Goal: Navigation & Orientation: Understand site structure

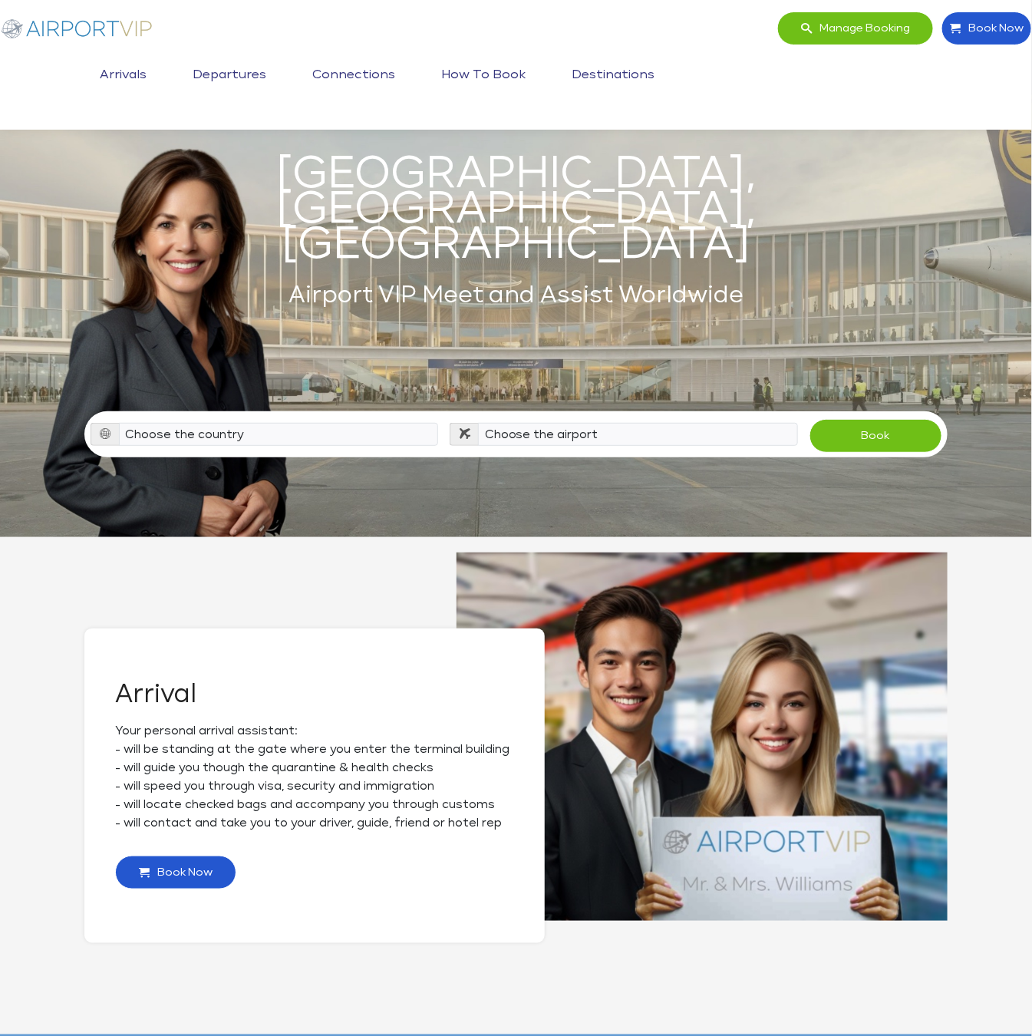
click at [150, 56] on link "Arrivals" at bounding box center [123, 75] width 54 height 38
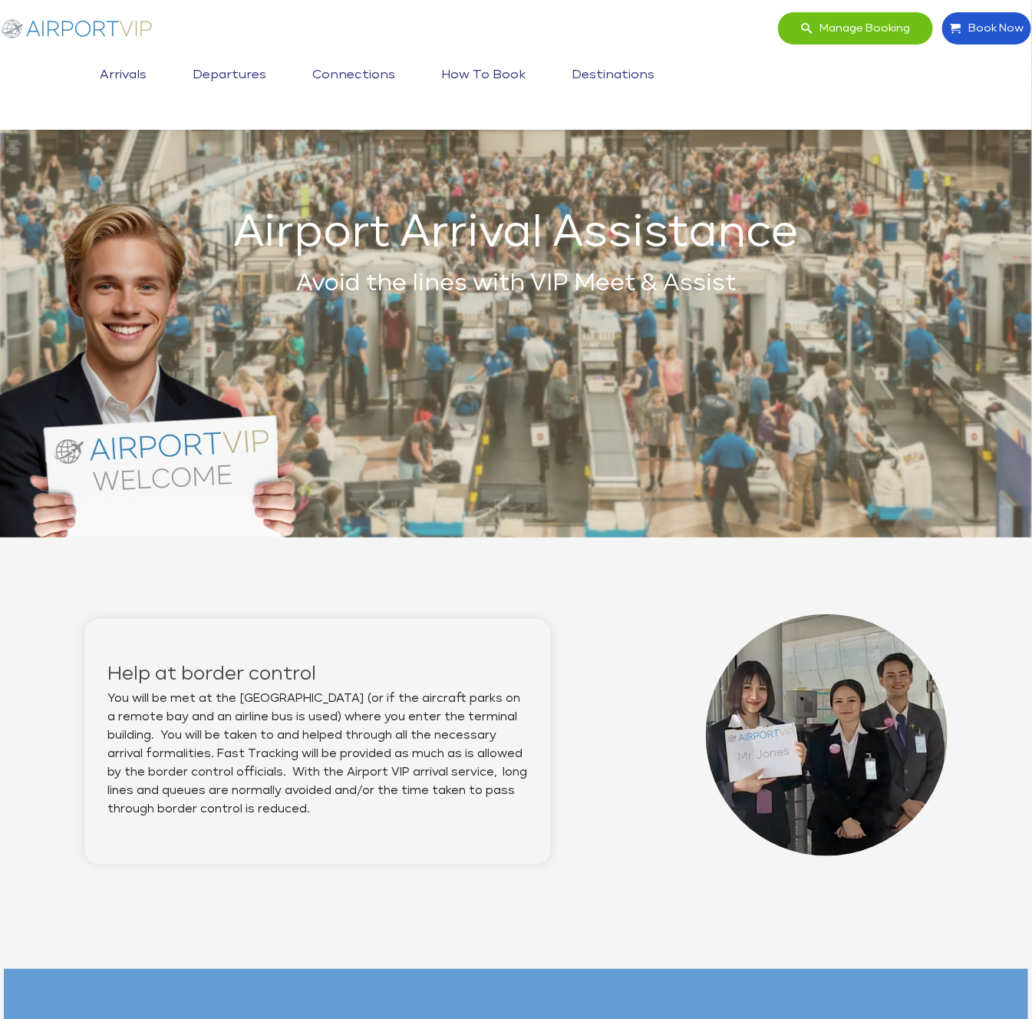
click at [270, 56] on link "Departures" at bounding box center [229, 75] width 81 height 38
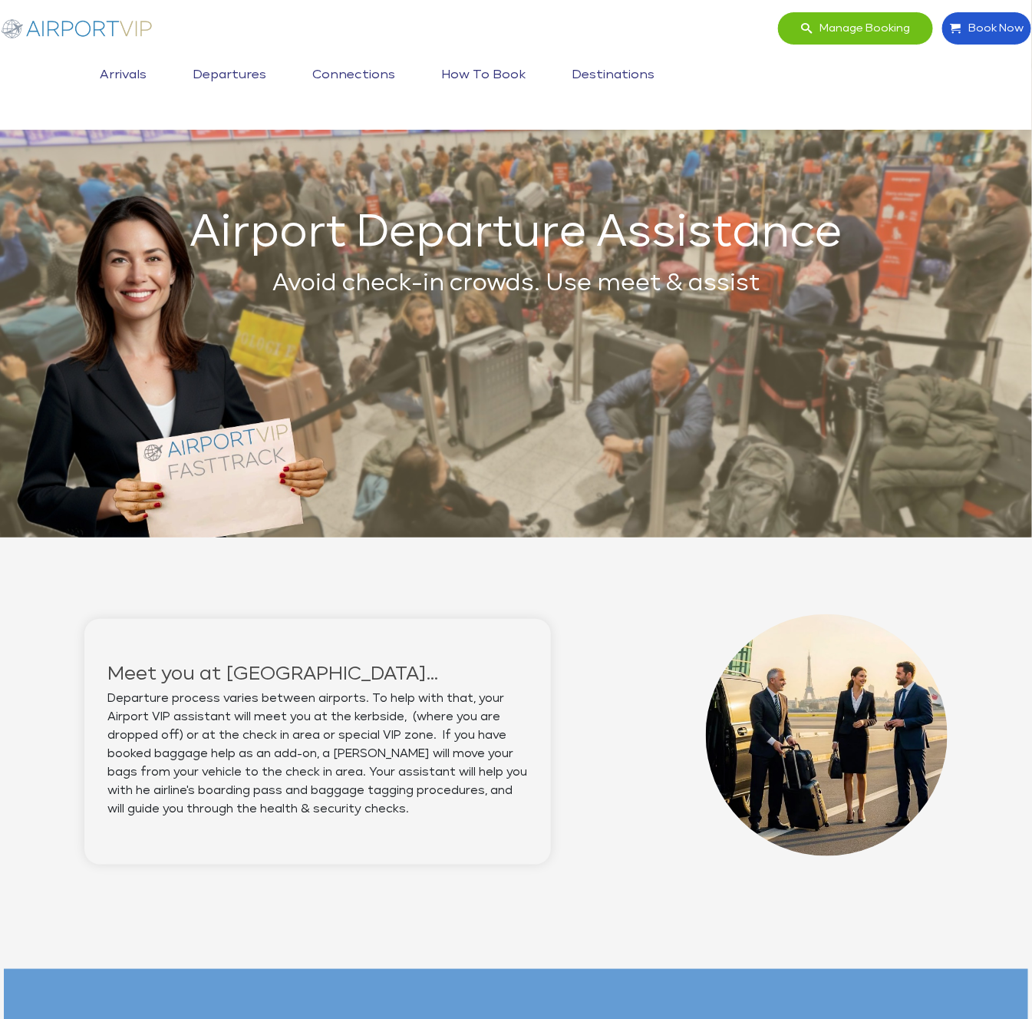
click at [399, 56] on link "Connections" at bounding box center [354, 75] width 91 height 38
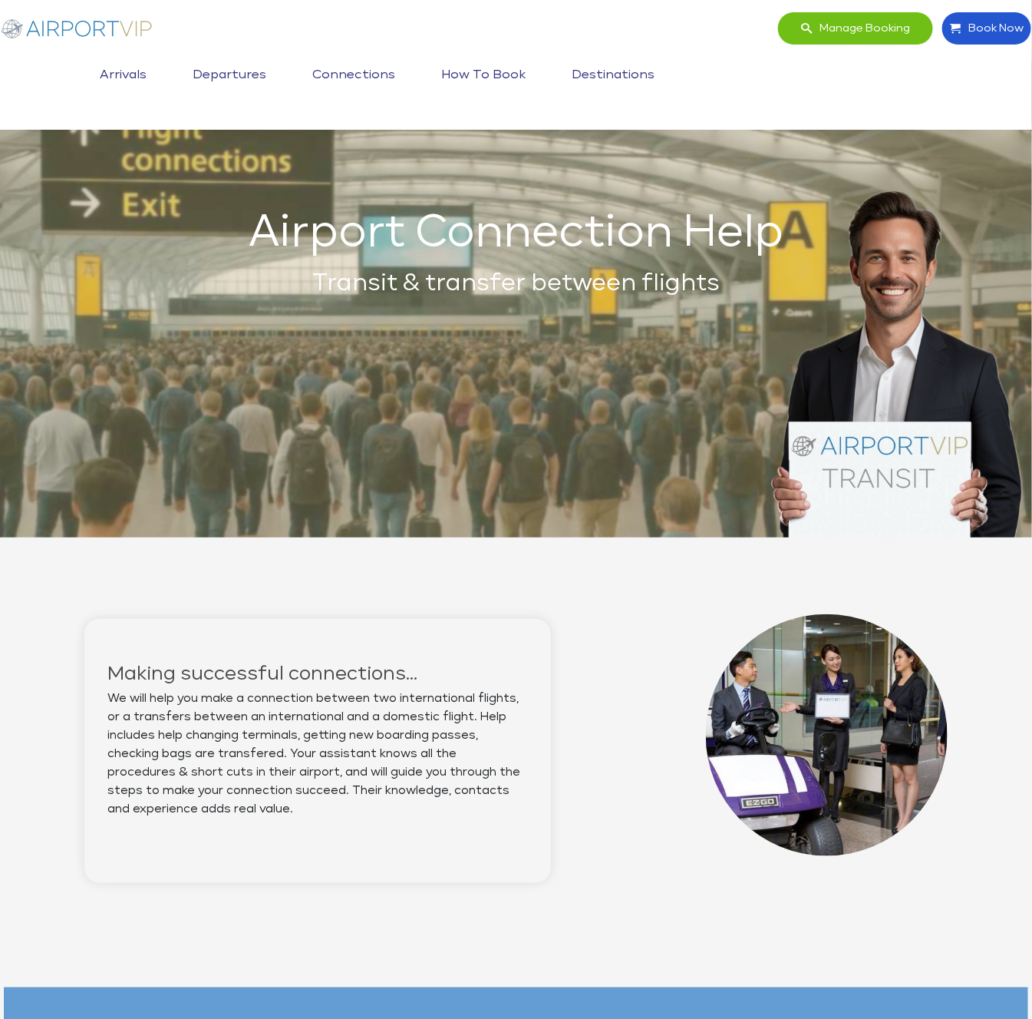
click at [530, 56] on link "How to book" at bounding box center [483, 75] width 92 height 38
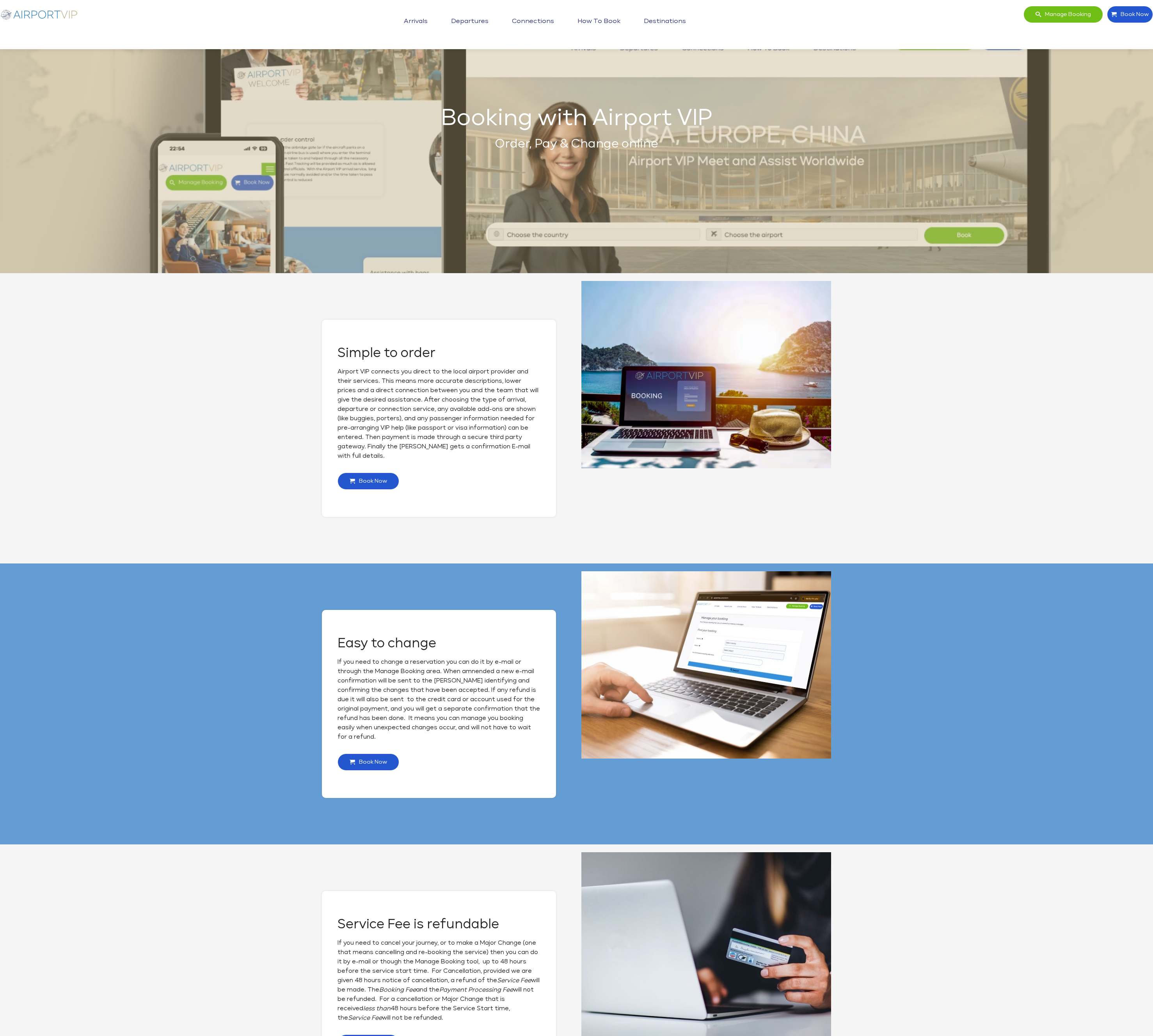
click at [525, 13] on div "Manage booking Book Now Toggle navigation Arrivals Departures Connections How t…" at bounding box center [577, 25] width 1159 height 38
click at [525, 26] on div "Manage booking Book Now Toggle navigation Arrivals Departures Connections How t…" at bounding box center [577, 25] width 1159 height 38
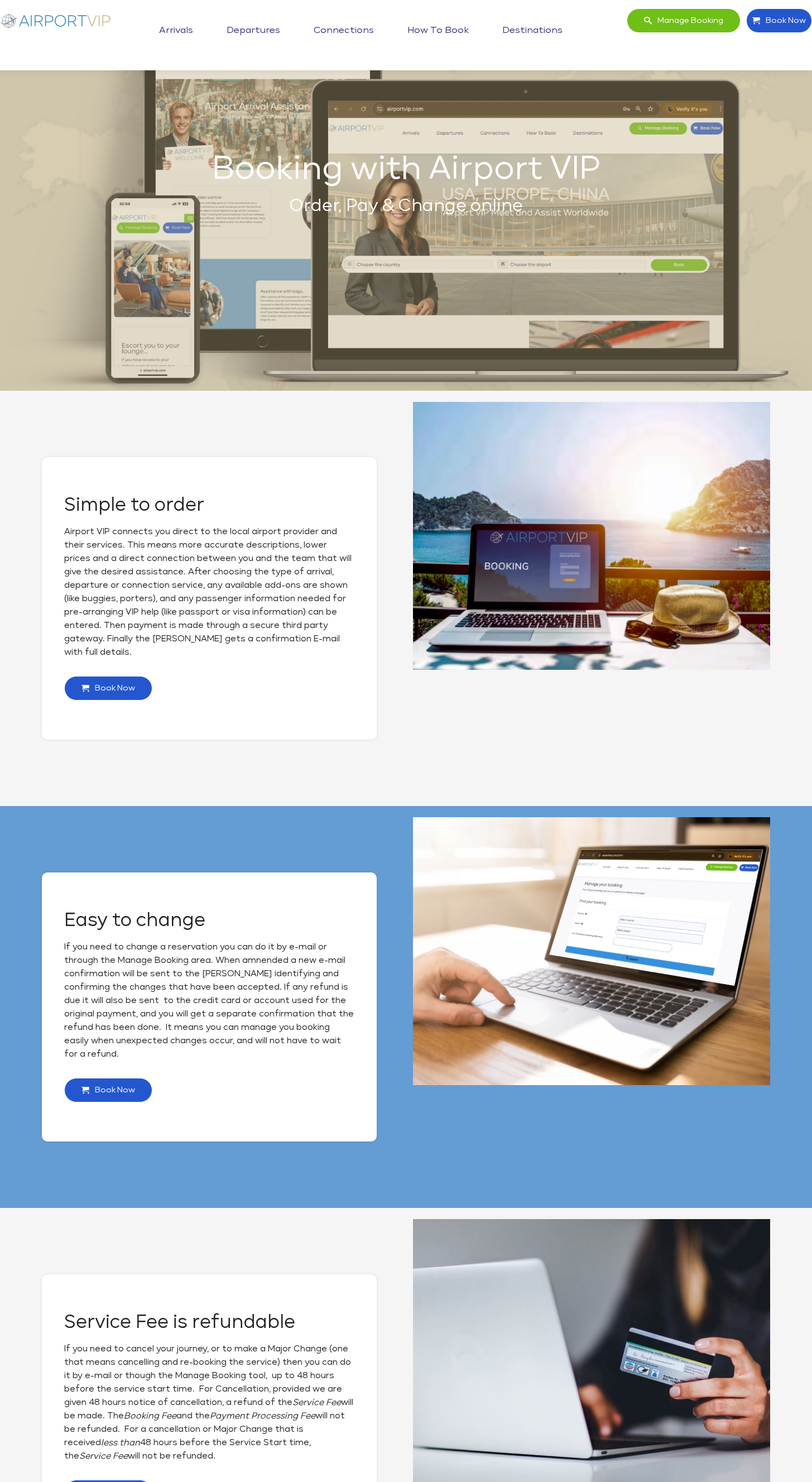
click at [50, 18] on img at bounding box center [56, 20] width 112 height 24
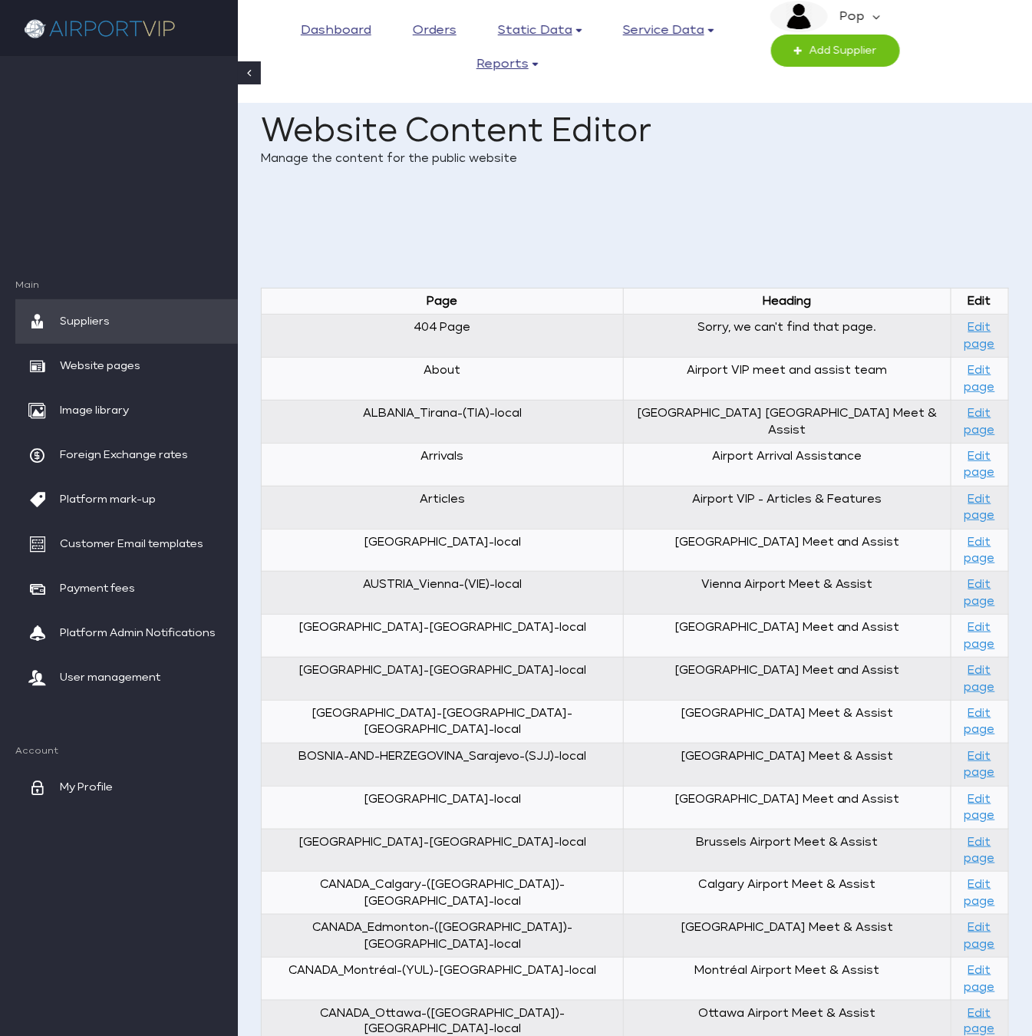
click at [867, 11] on em "Pop" at bounding box center [850, 17] width 45 height 32
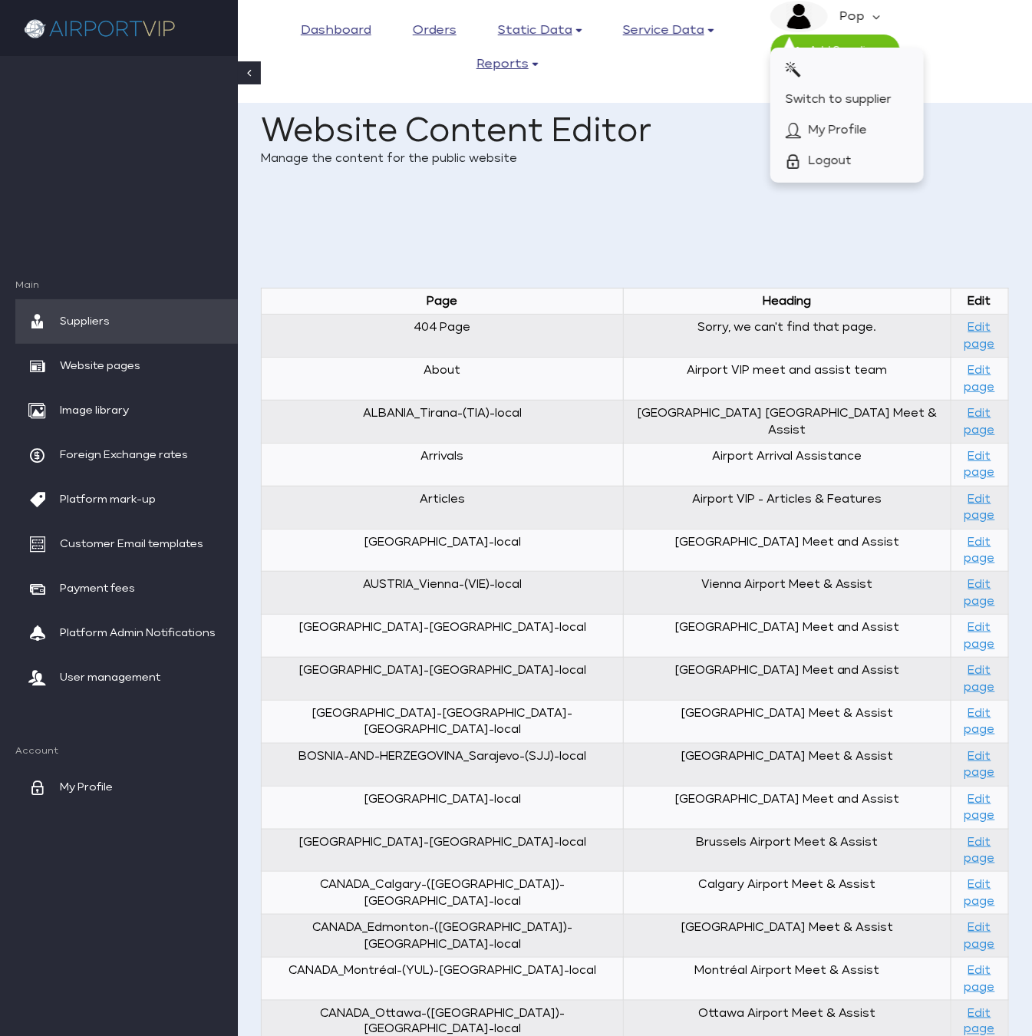
click at [794, 195] on div "Home Dashboard Website Content Editor Manage the content for the public website" at bounding box center [635, 149] width 748 height 130
click at [692, 210] on div "Home Dashboard Website Content Editor Manage the content for the public website" at bounding box center [635, 149] width 748 height 130
click at [978, 248] on div "× Success! This alert box indicates a successful or positive action. Do Action …" at bounding box center [635, 231] width 748 height 35
click at [949, 242] on link "Do Action Now" at bounding box center [914, 232] width 127 height 25
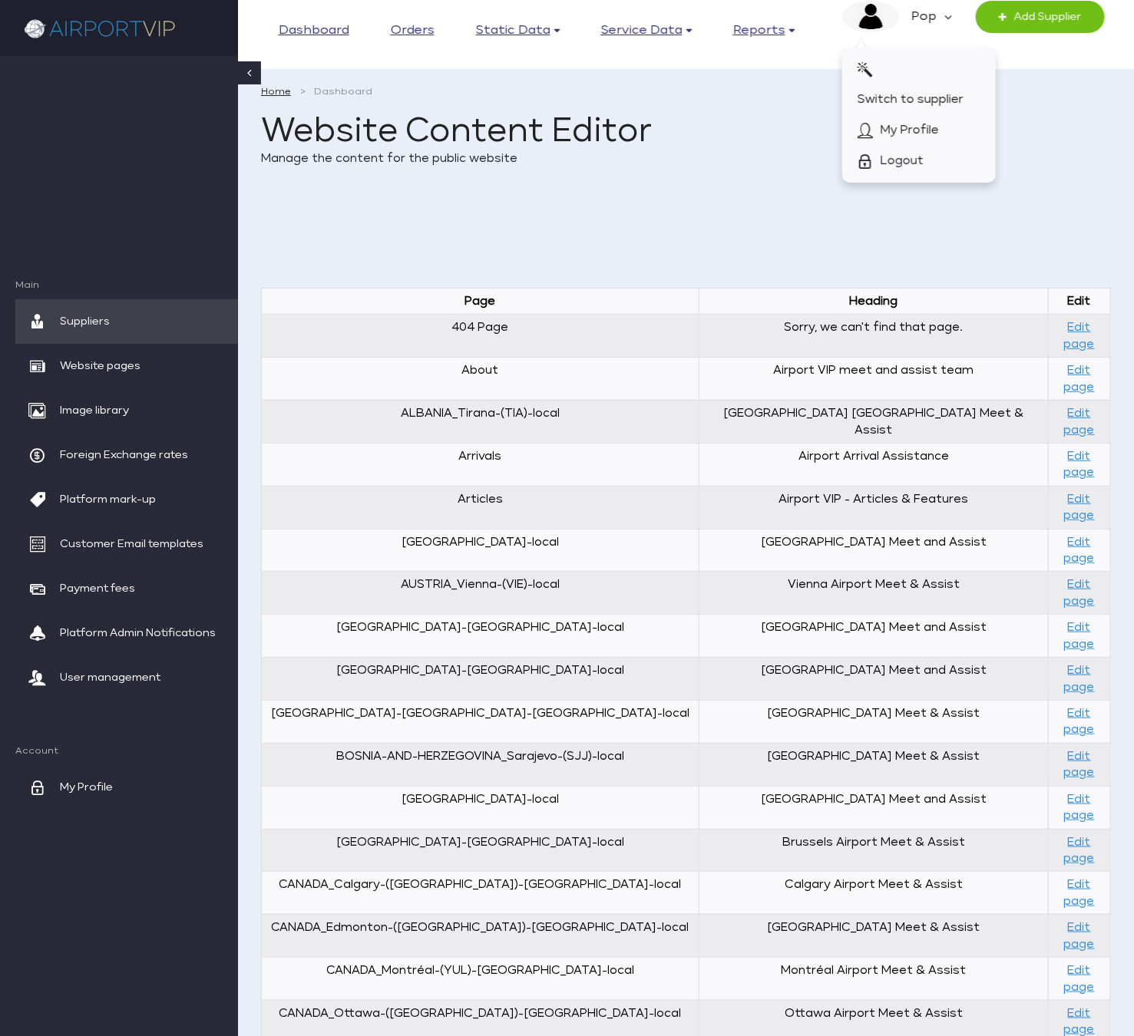
click at [648, 234] on div "× Success! This alert box indicates a successful or positive action. Do Action …" at bounding box center [686, 231] width 850 height 35
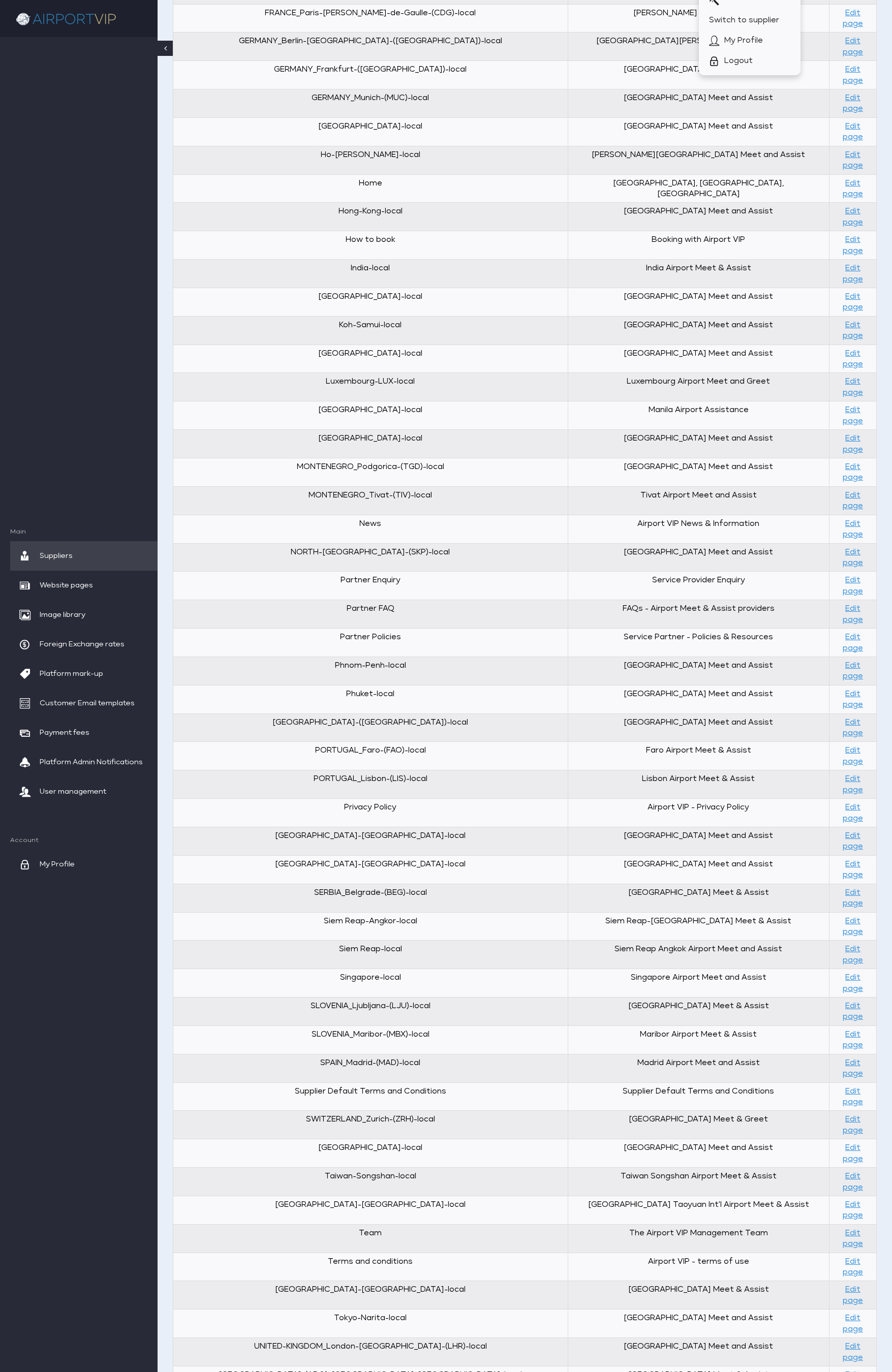
scroll to position [1825, 0]
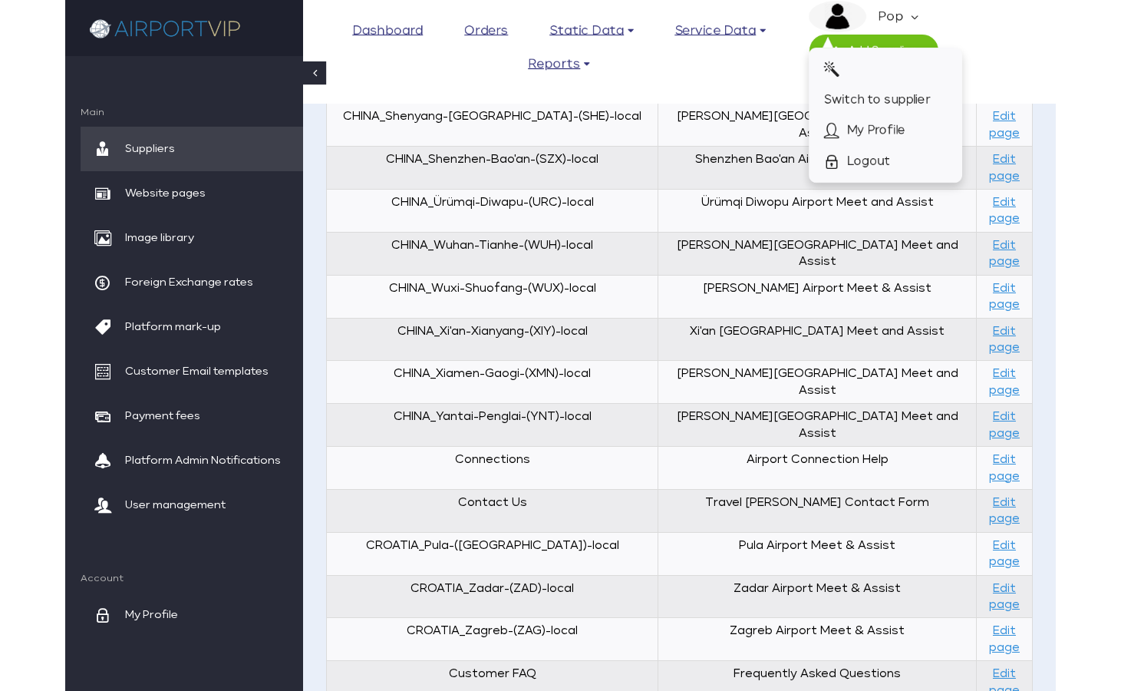
scroll to position [1291, 0]
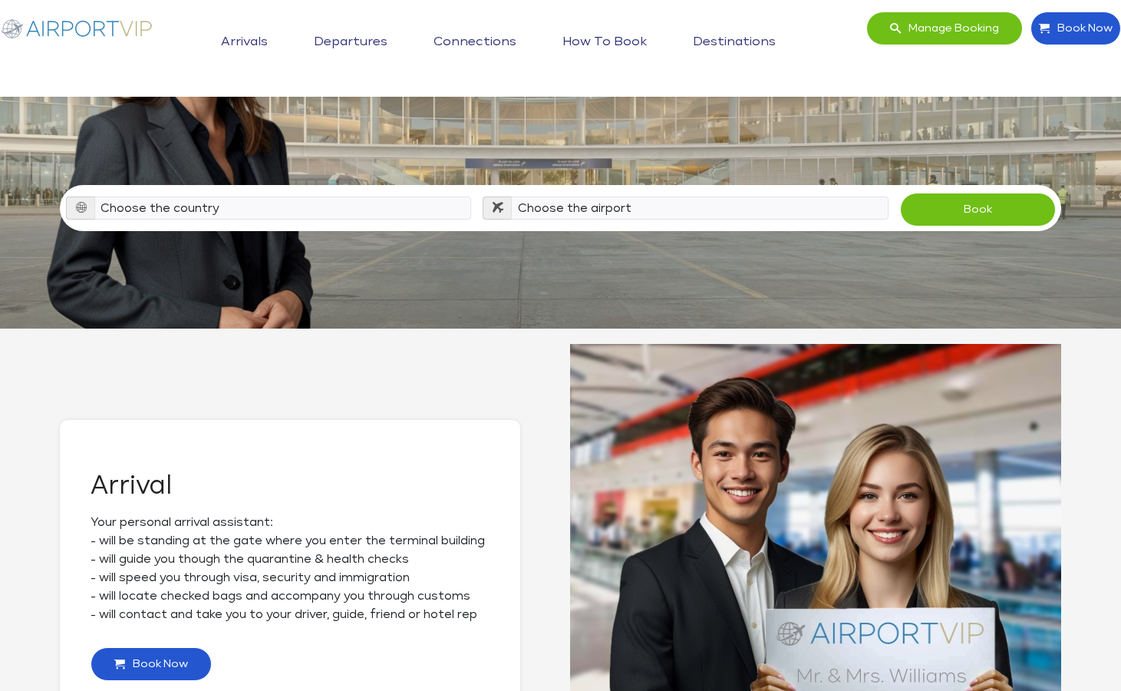
scroll to position [208, 0]
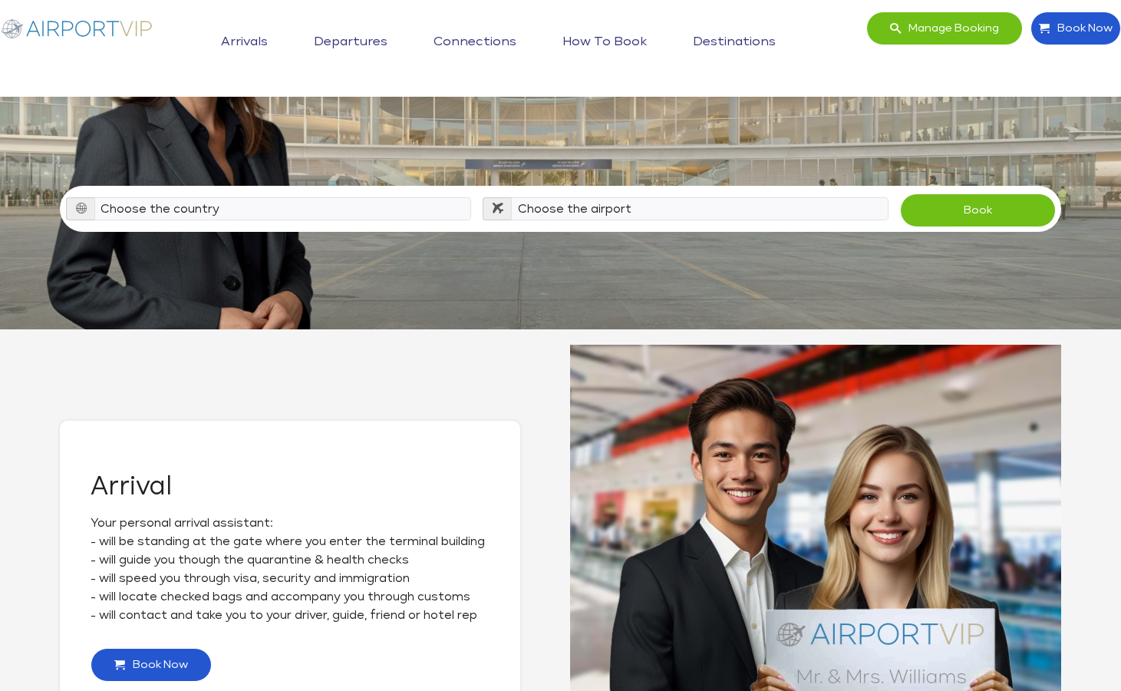
click at [87, 23] on img at bounding box center [77, 28] width 154 height 33
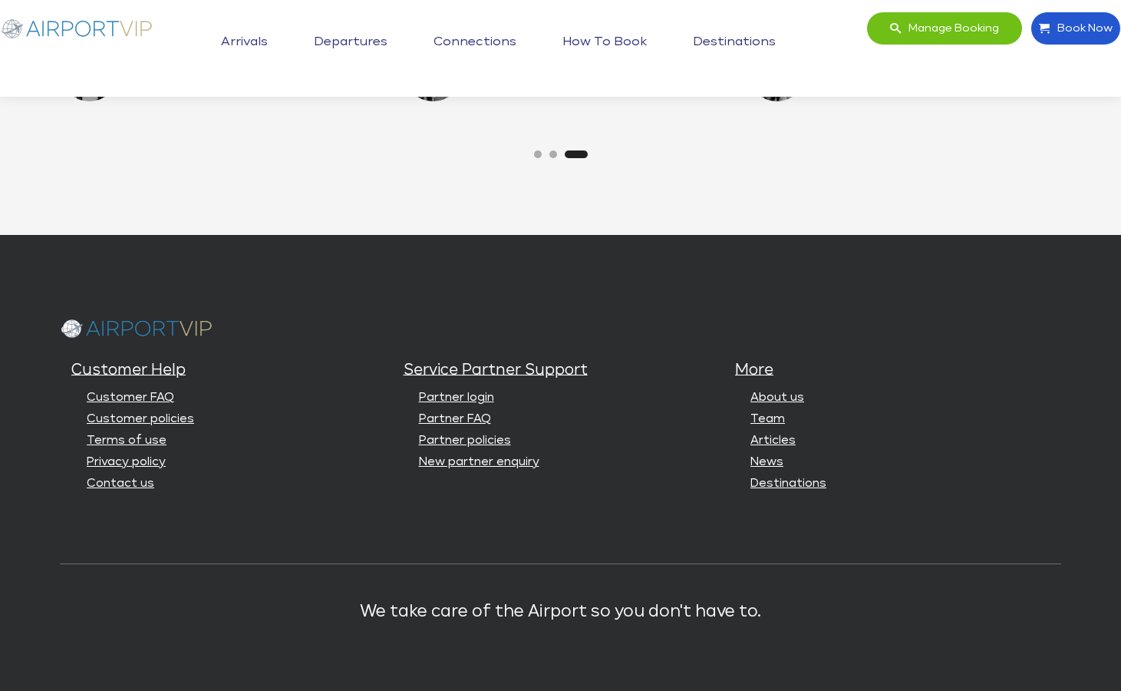
scroll to position [3810, 0]
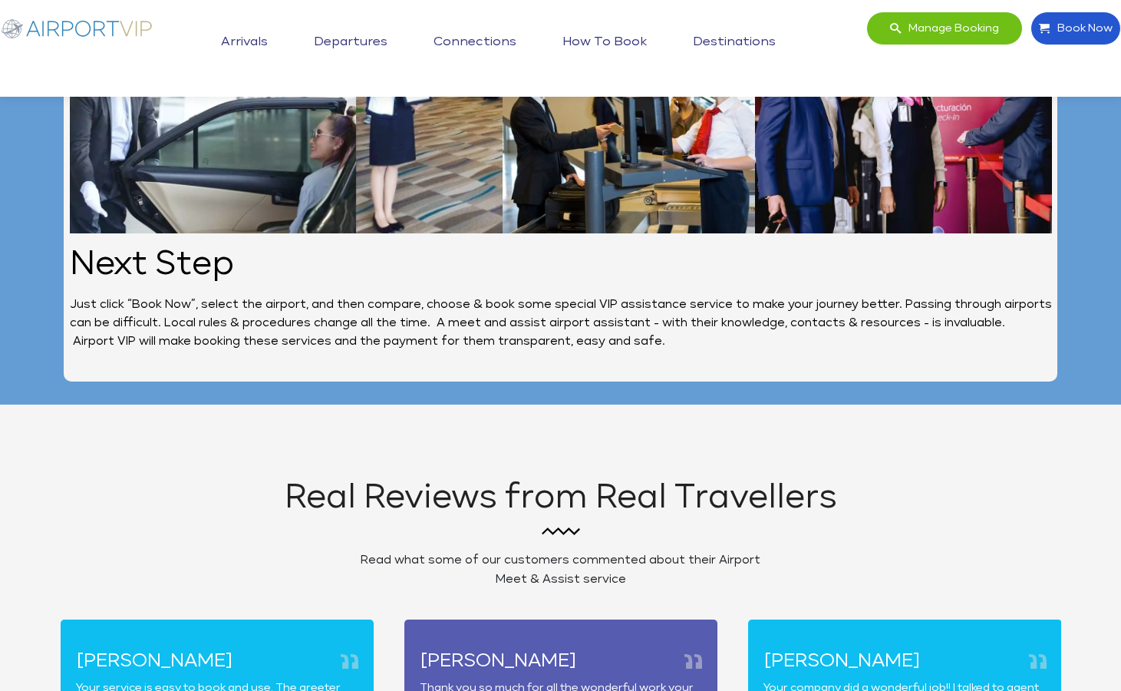
scroll to position [3028, 0]
